Goal: Task Accomplishment & Management: Use online tool/utility

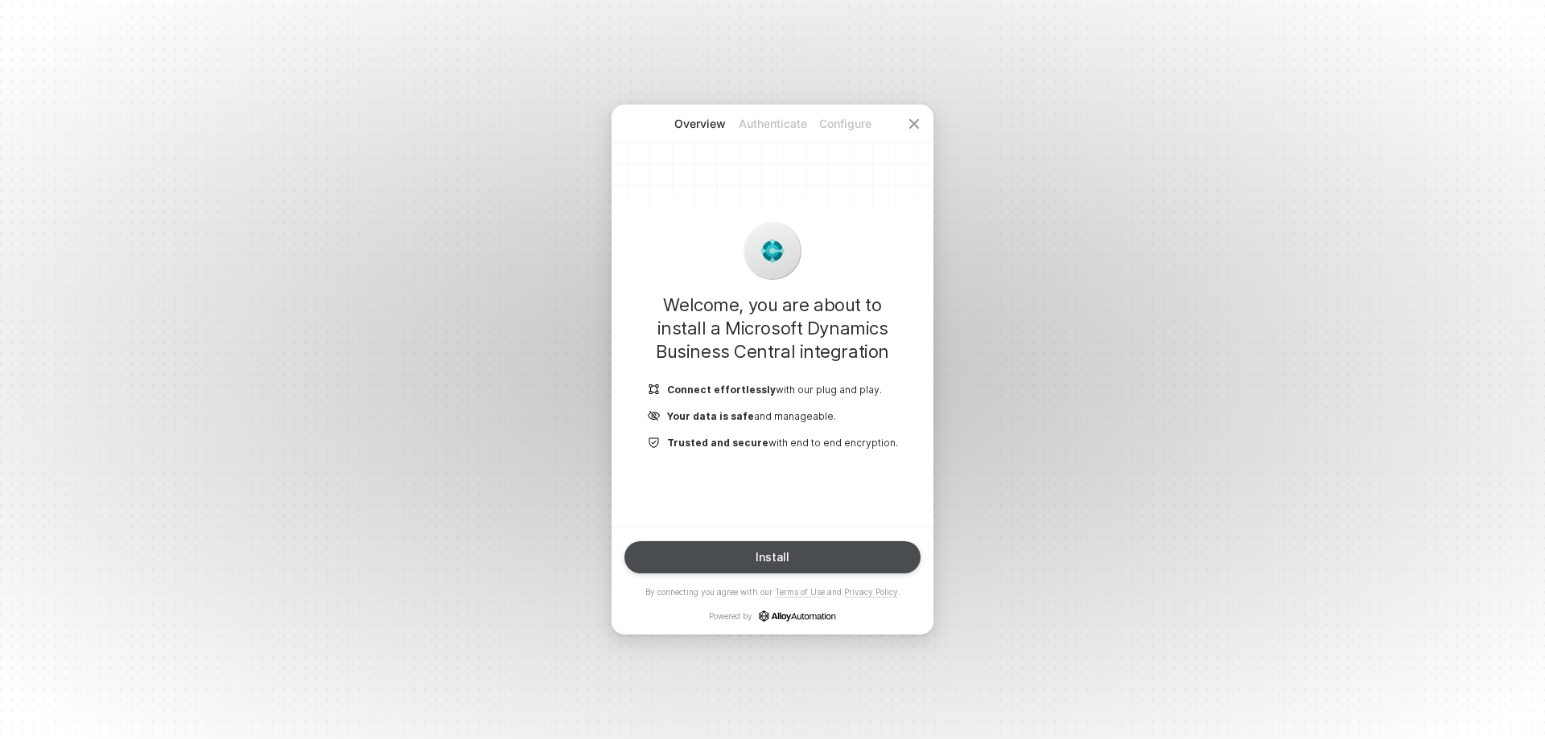
click at [732, 551] on button "Install" at bounding box center [772, 558] width 296 height 32
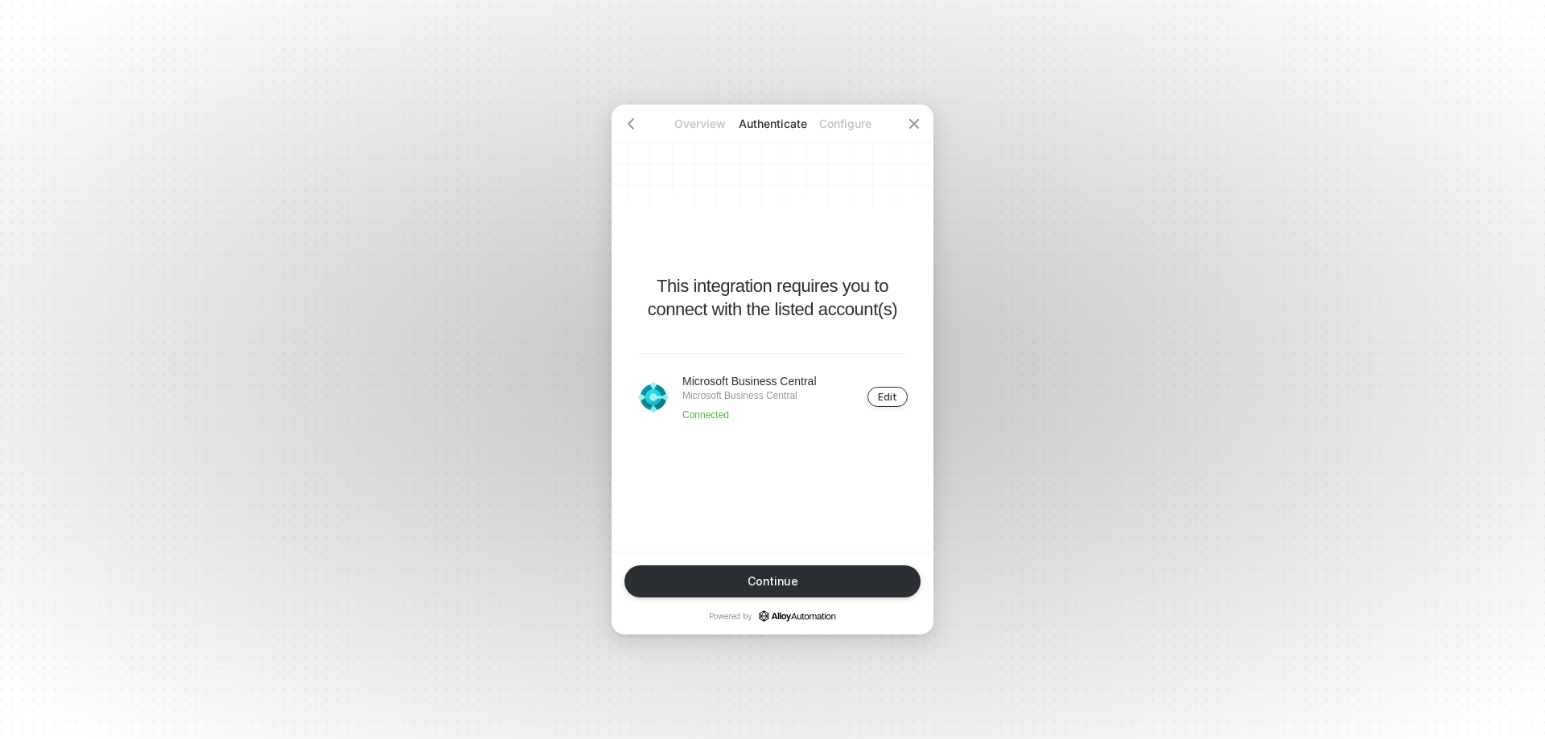
click at [884, 404] on button "Edit" at bounding box center [887, 397] width 40 height 20
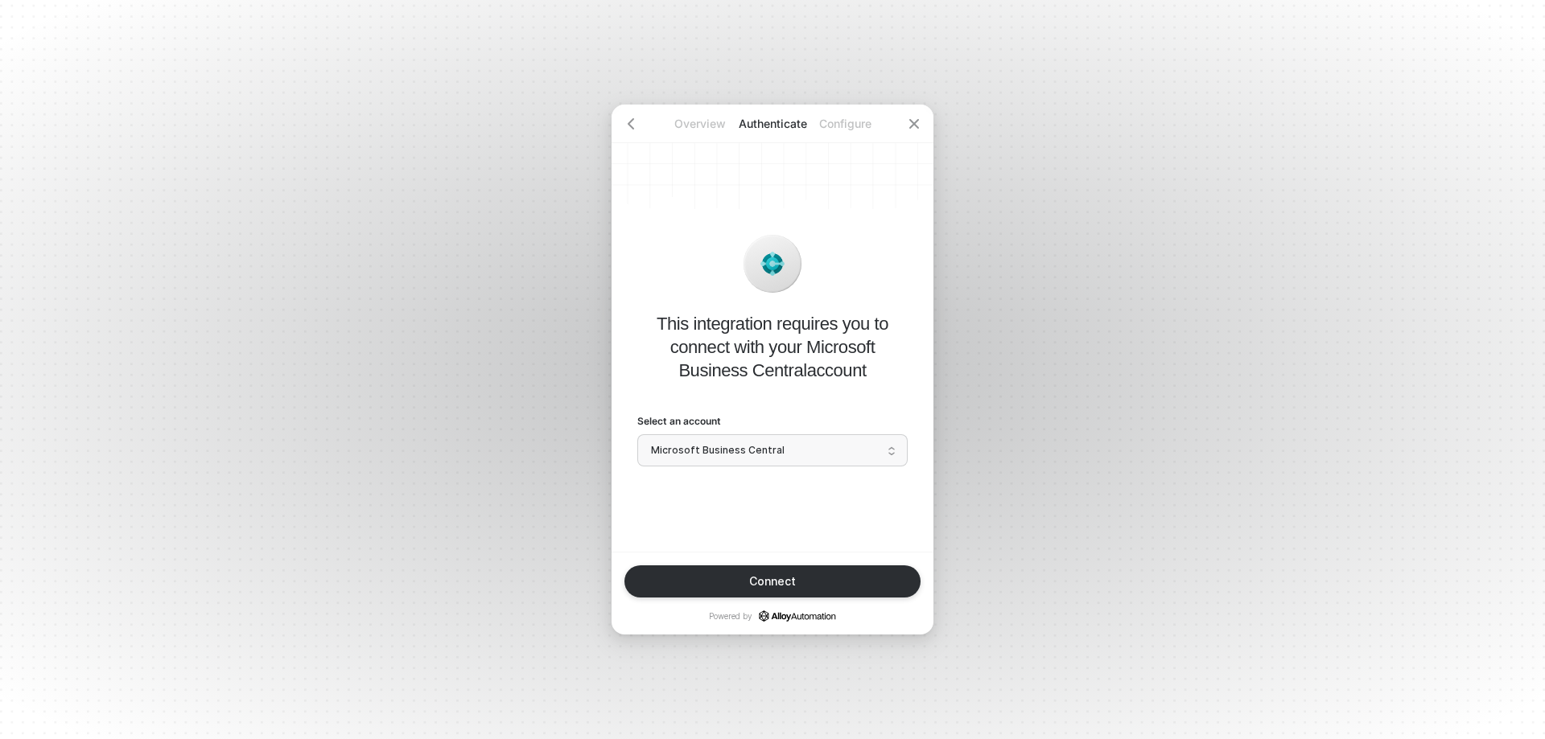
click at [720, 447] on span "Microsoft Business Central" at bounding box center [772, 451] width 243 height 24
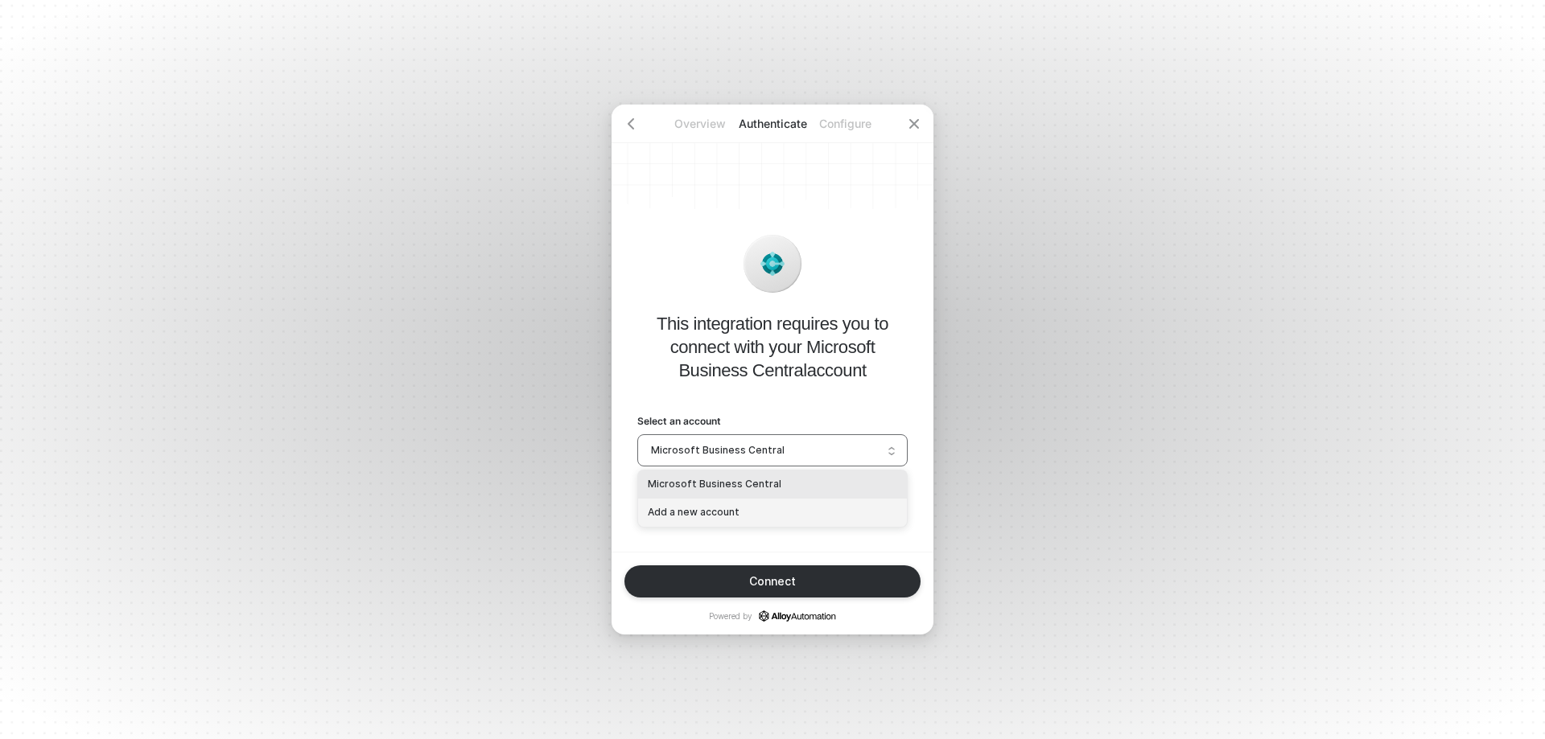
click at [683, 514] on div "Add a new account" at bounding box center [772, 512] width 249 height 15
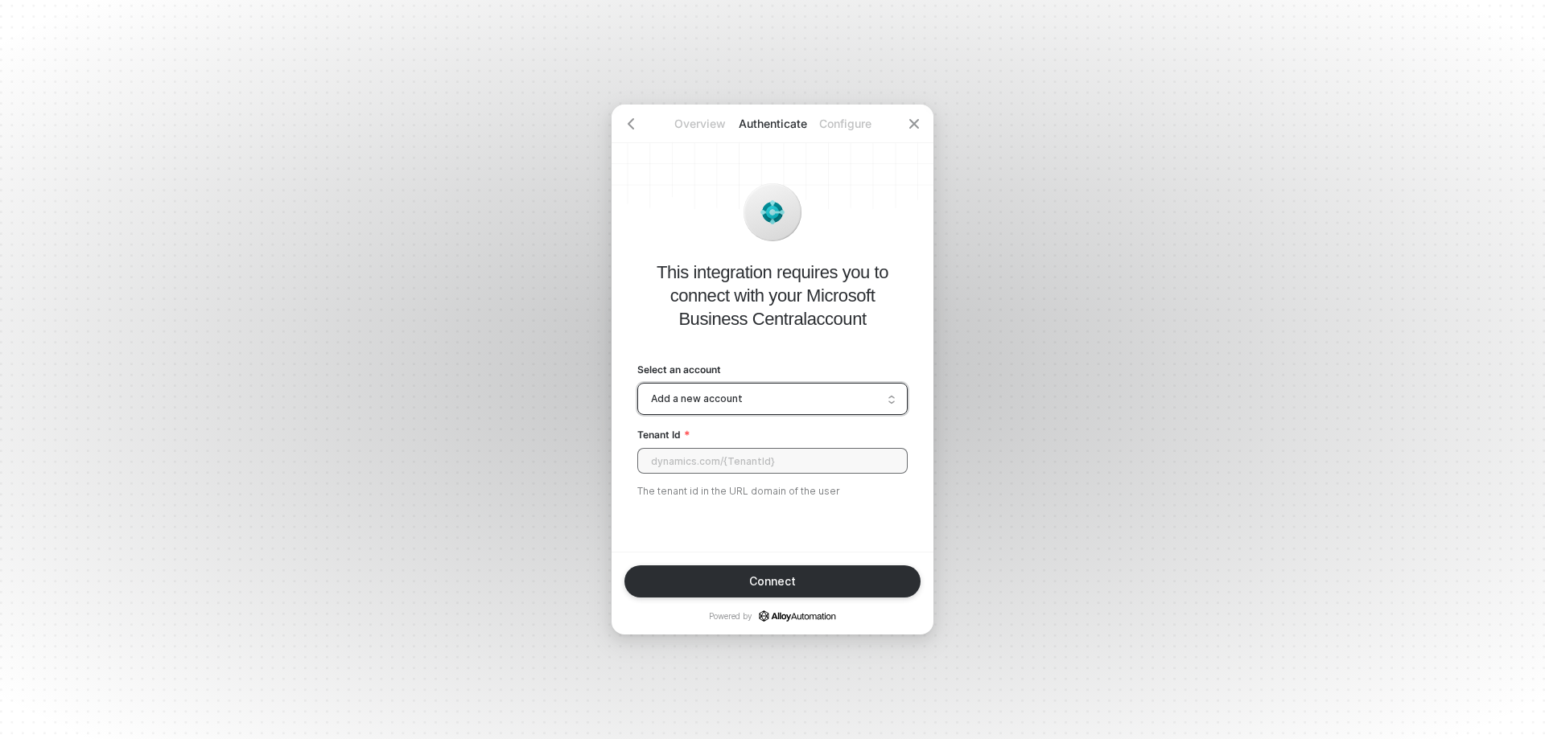
click at [699, 464] on input "Tenant Id" at bounding box center [772, 461] width 270 height 26
click at [659, 468] on input "Tenant Id" at bounding box center [772, 461] width 270 height 26
paste input "[URL][DOMAIN_NAME]"
type input "[URL][DOMAIN_NAME]"
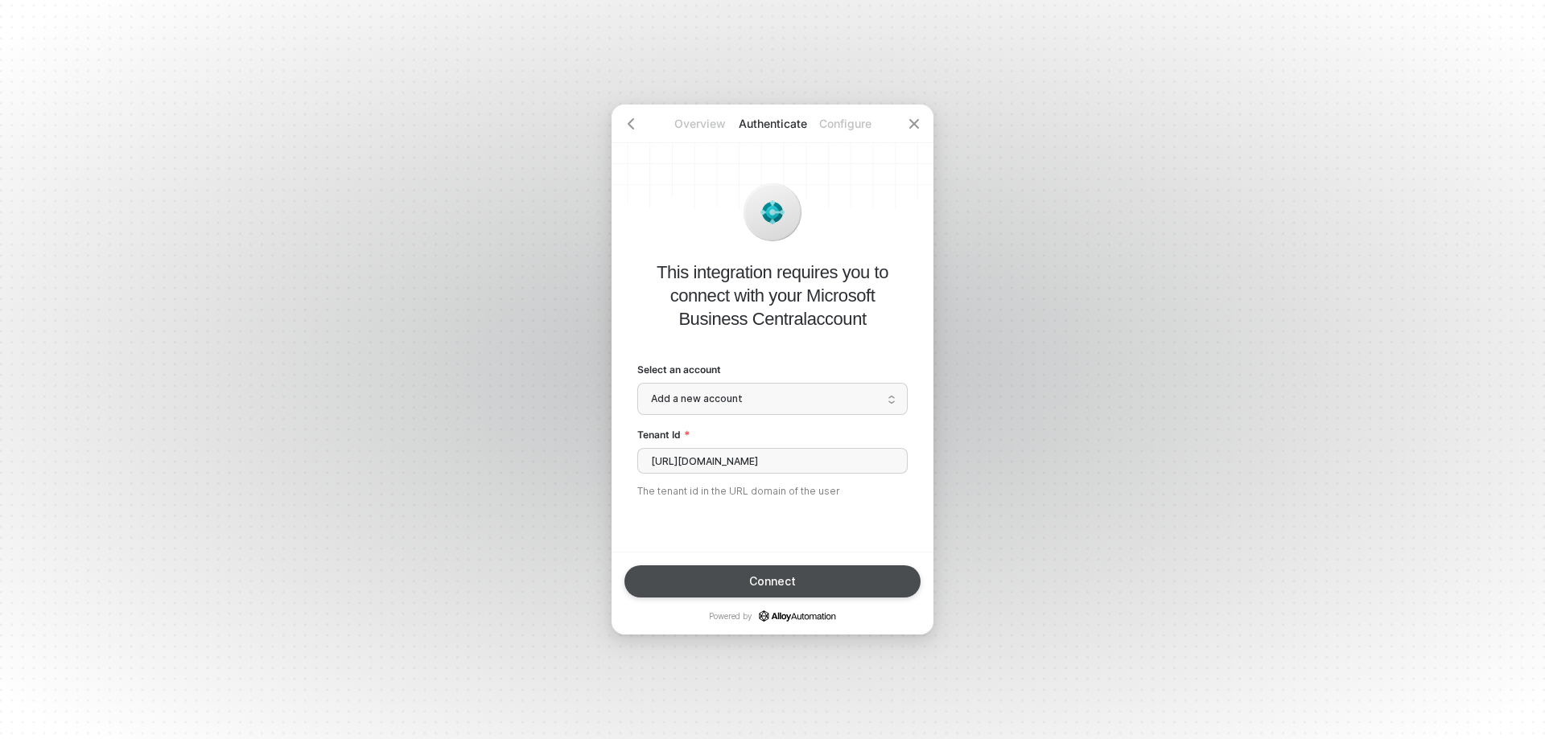
click at [671, 573] on button "Connect" at bounding box center [772, 582] width 296 height 32
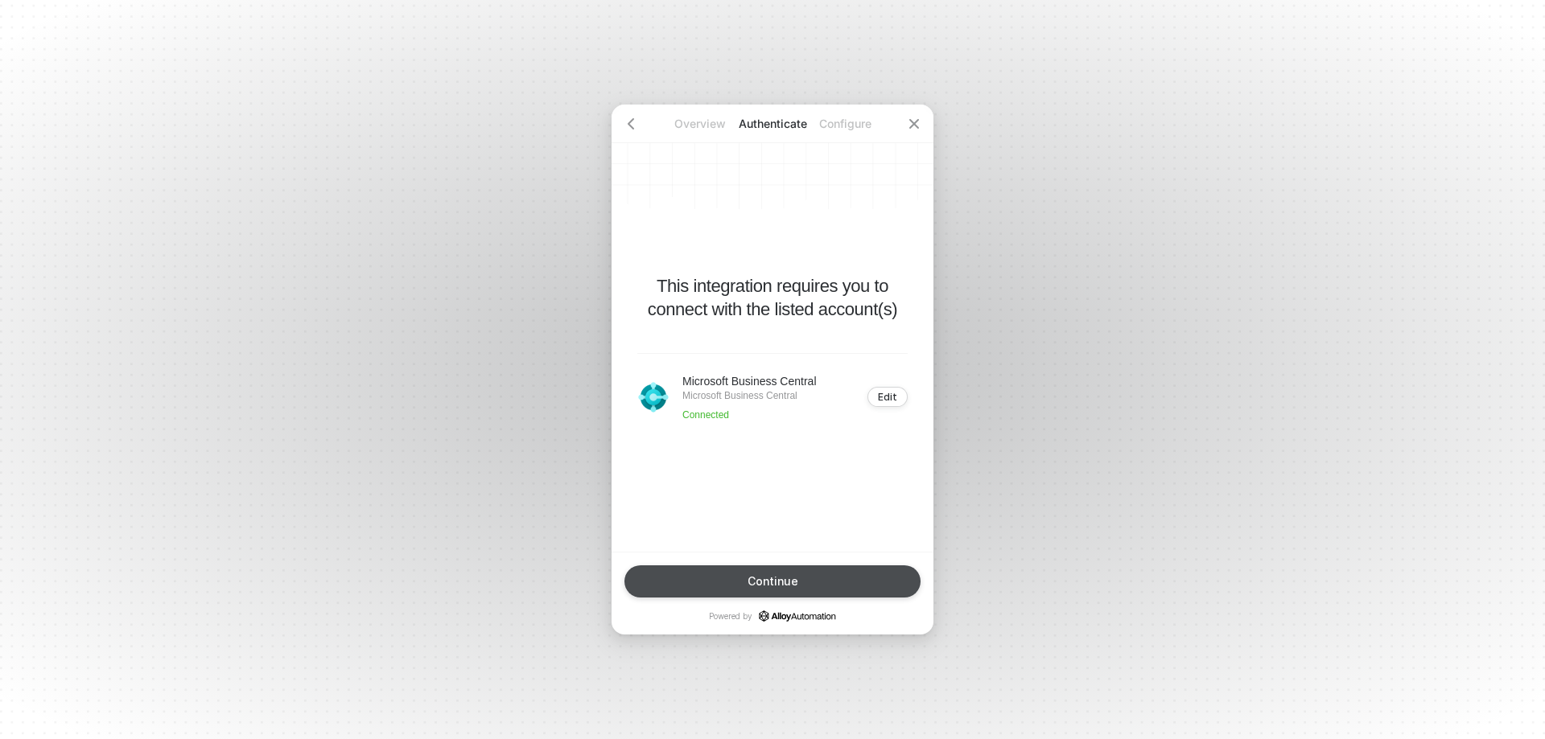
click at [764, 587] on div "Continue" at bounding box center [773, 581] width 51 height 13
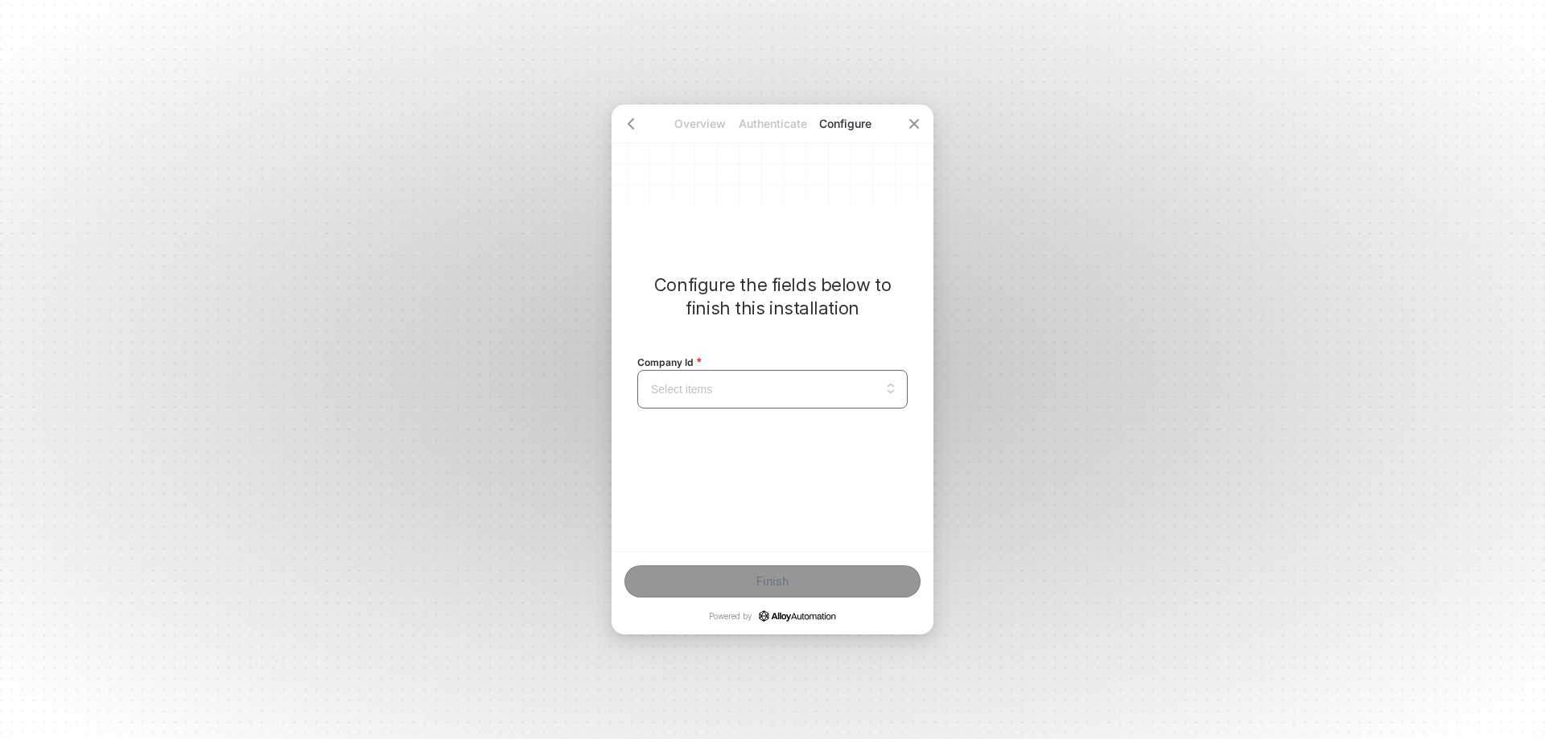
click at [699, 389] on input "search" at bounding box center [772, 389] width 251 height 37
click at [700, 389] on input "search" at bounding box center [772, 389] width 251 height 37
paste input "ffca3299-be8f-ed11-9989-022483744a"
type input "ffca3299-be8f-ed11-9989-022483744a"
paste input "ffca3299-be8f-ed11-9989-022483744a"
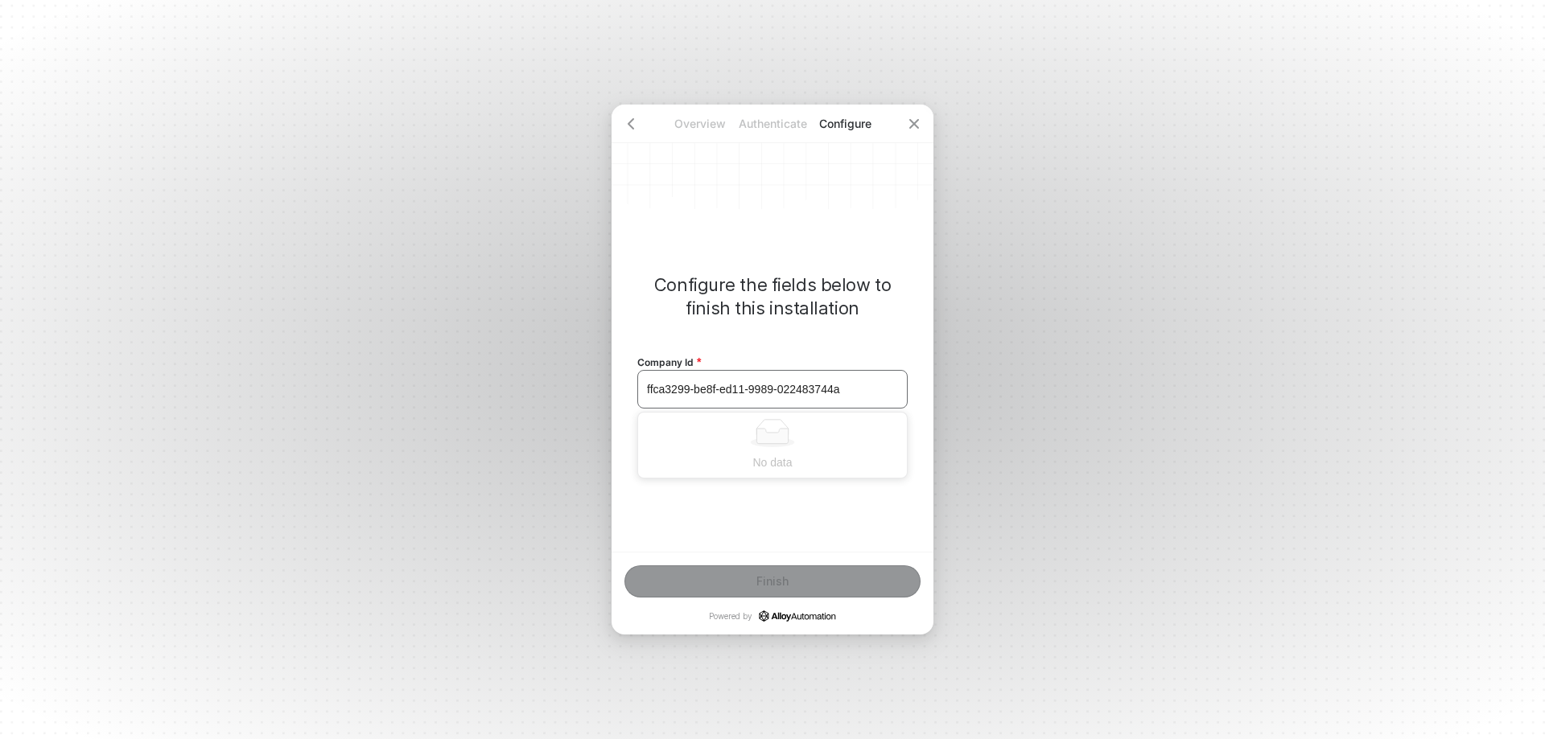
type input "ffca3299-be8f-ed11-9989-022483744a"
click at [756, 384] on input "search" at bounding box center [772, 389] width 251 height 37
